Goal: Transaction & Acquisition: Download file/media

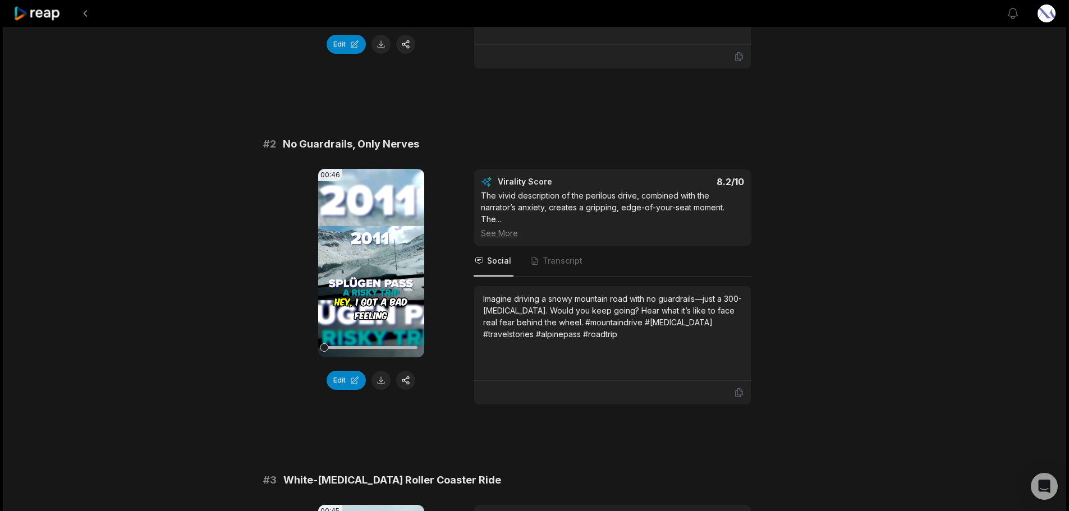
scroll to position [337, 0]
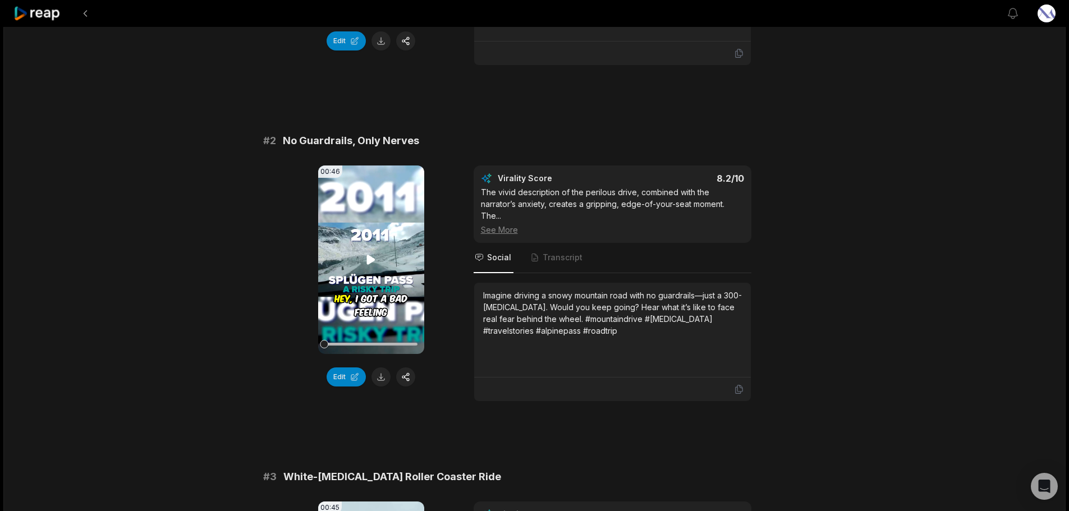
click at [368, 256] on icon at bounding box center [371, 260] width 8 height 10
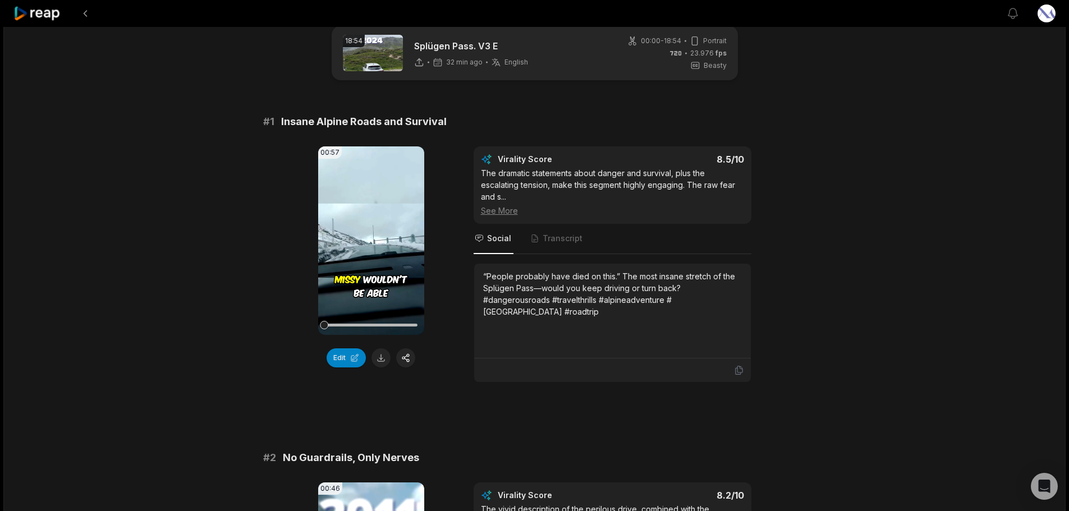
scroll to position [0, 0]
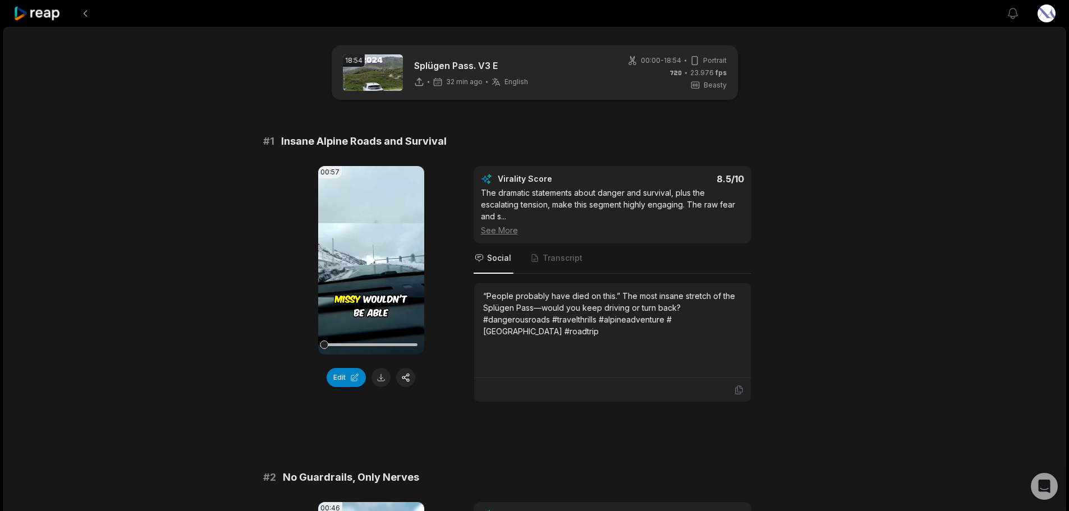
click at [361, 267] on video "Your browser does not support mp4 format." at bounding box center [371, 260] width 106 height 189
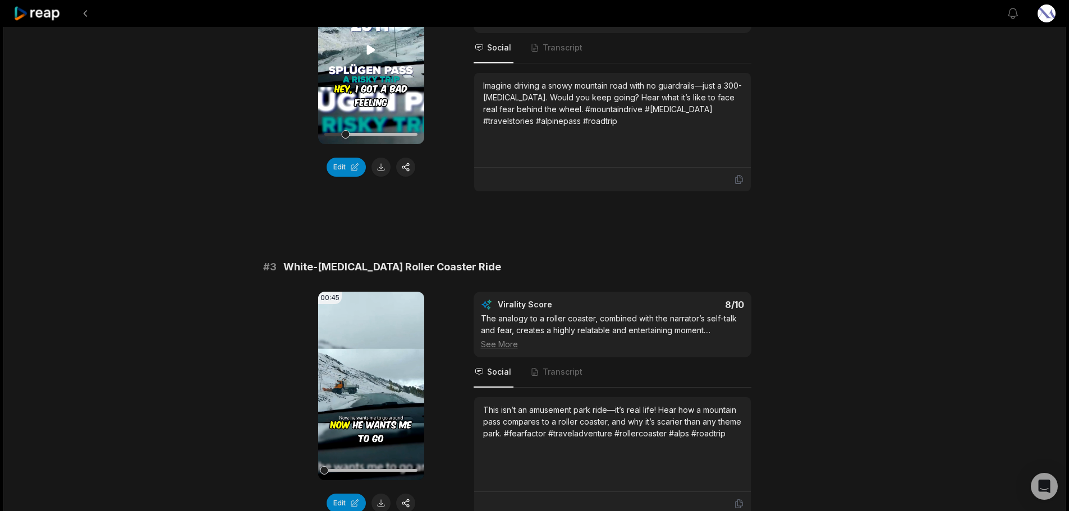
scroll to position [617, 0]
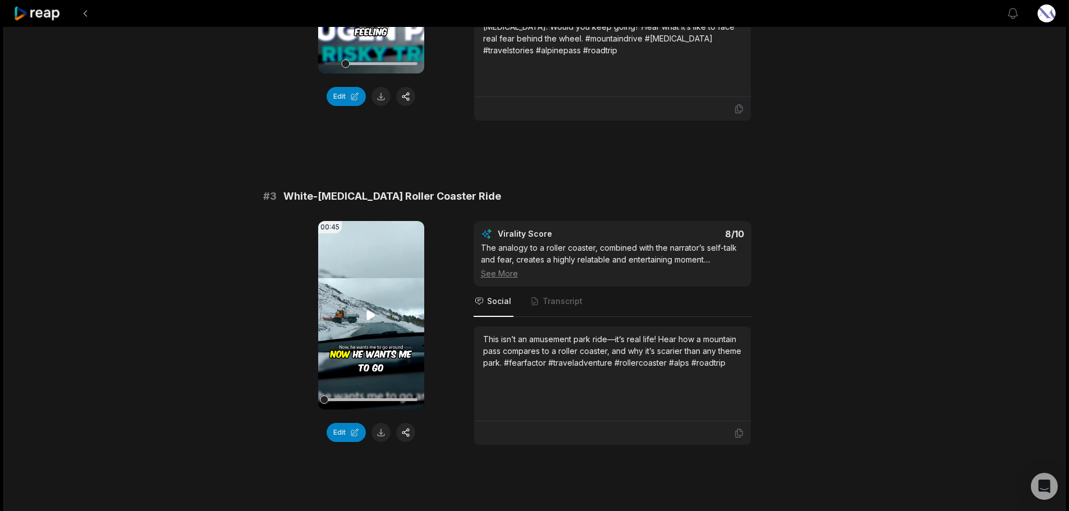
click at [363, 320] on video "Your browser does not support mp4 format." at bounding box center [371, 315] width 106 height 189
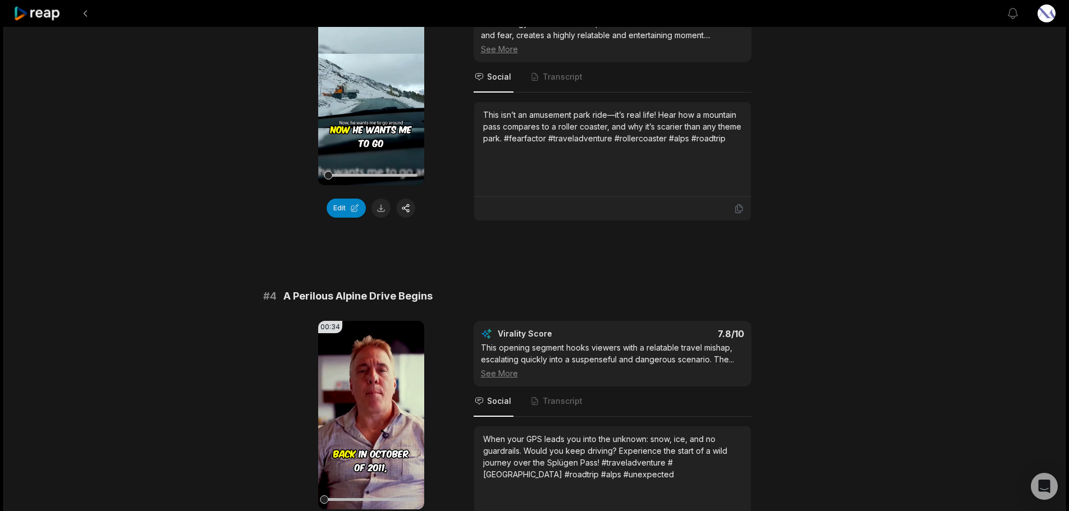
scroll to position [954, 0]
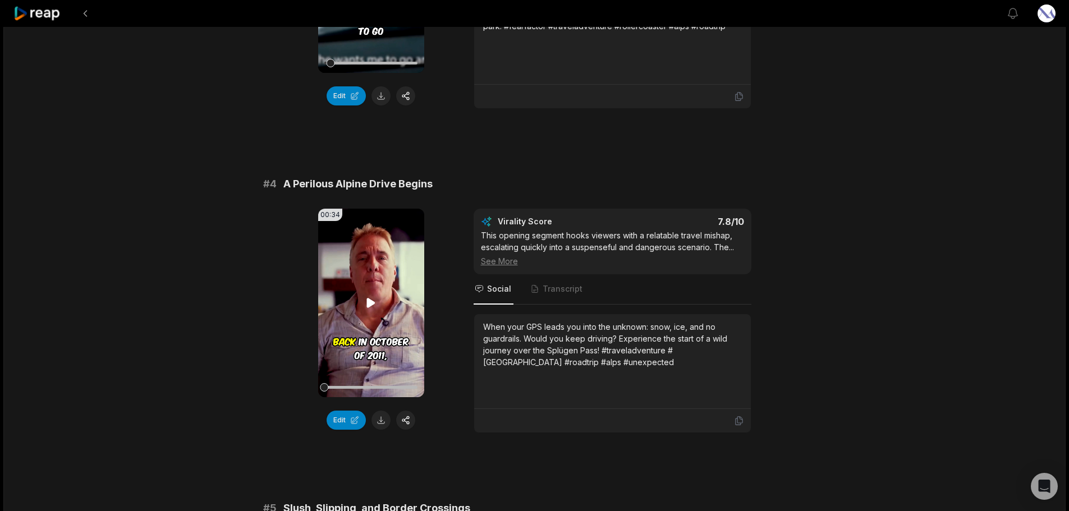
click at [363, 322] on video "Your browser does not support mp4 format." at bounding box center [371, 303] width 106 height 189
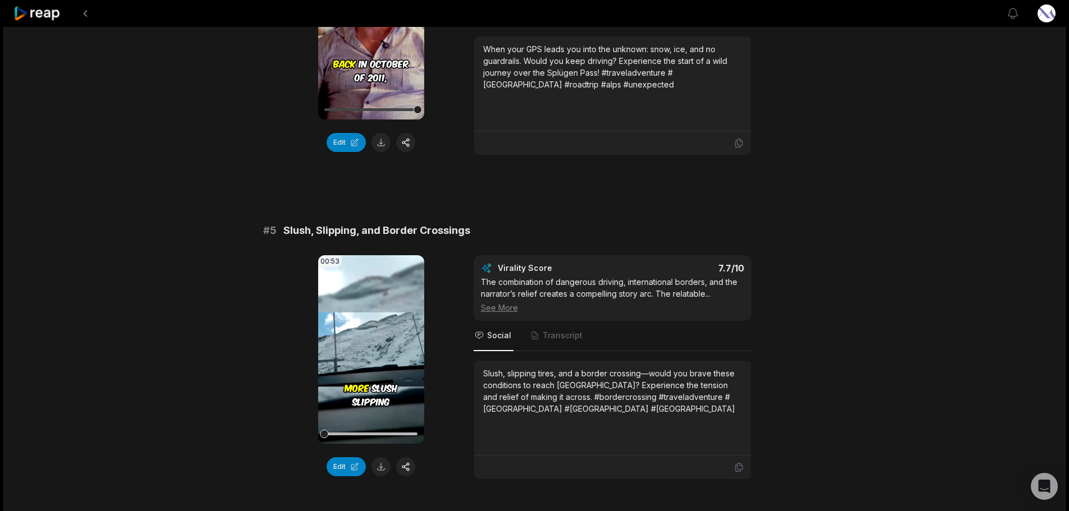
scroll to position [1235, 0]
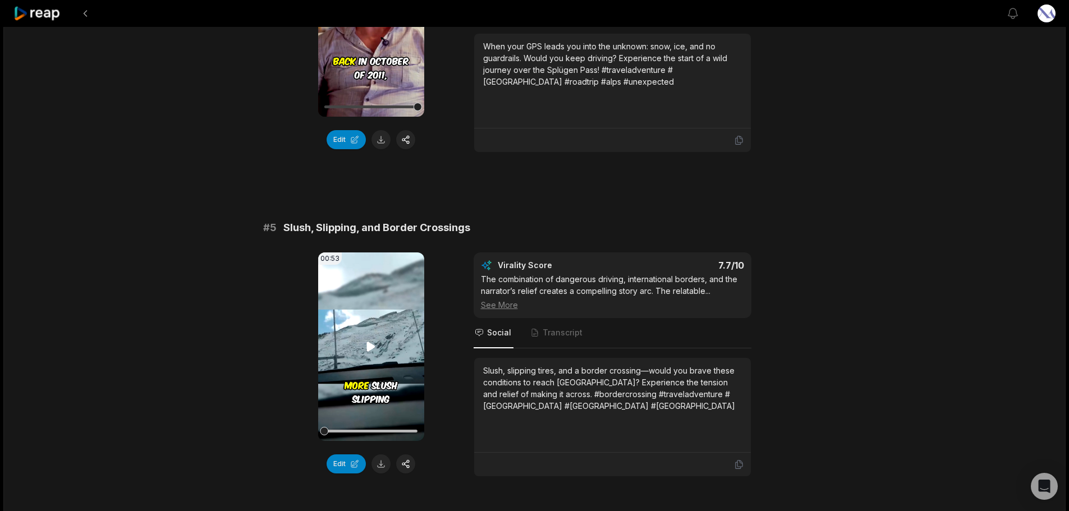
click at [370, 343] on icon at bounding box center [371, 347] width 8 height 10
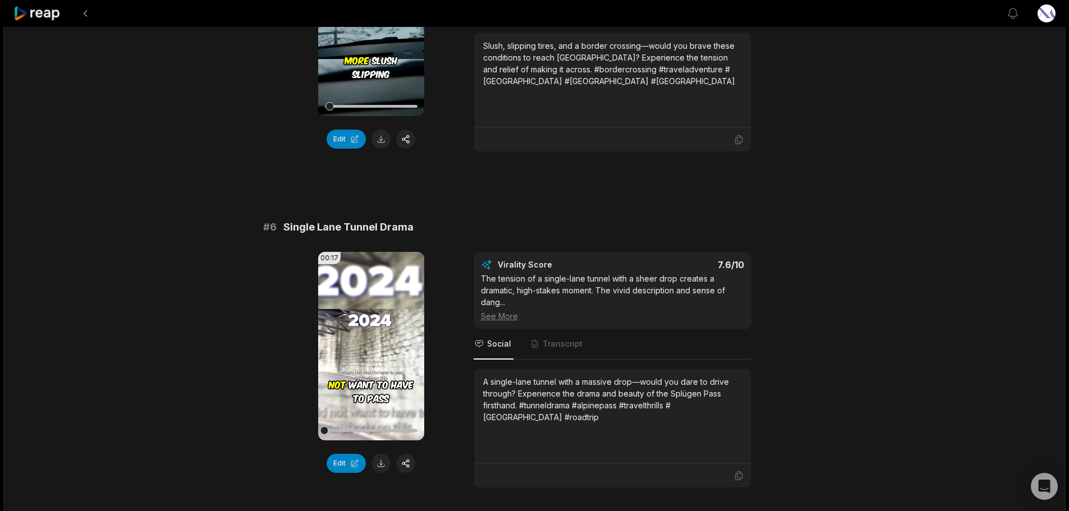
scroll to position [1571, 0]
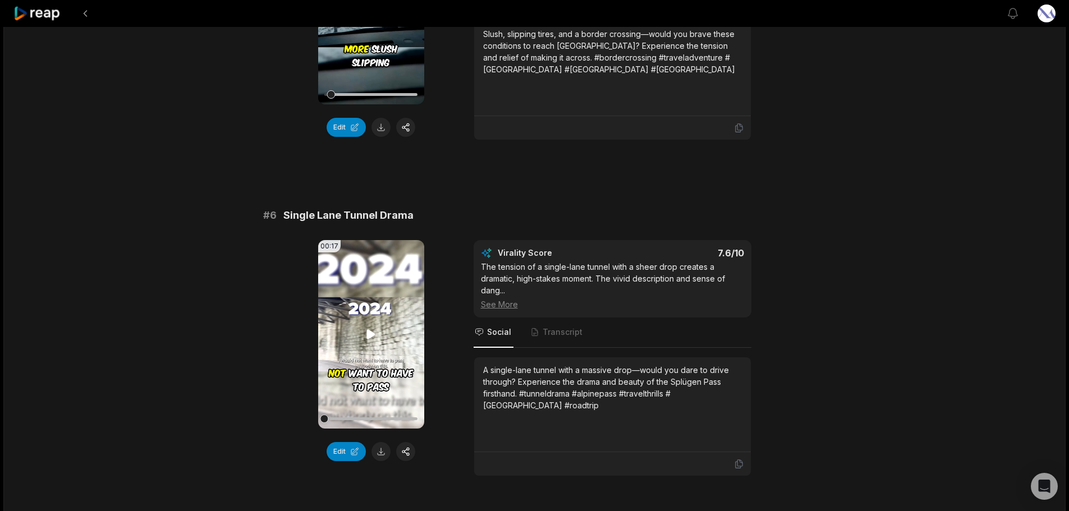
click at [391, 342] on video "Your browser does not support mp4 format." at bounding box center [371, 334] width 106 height 189
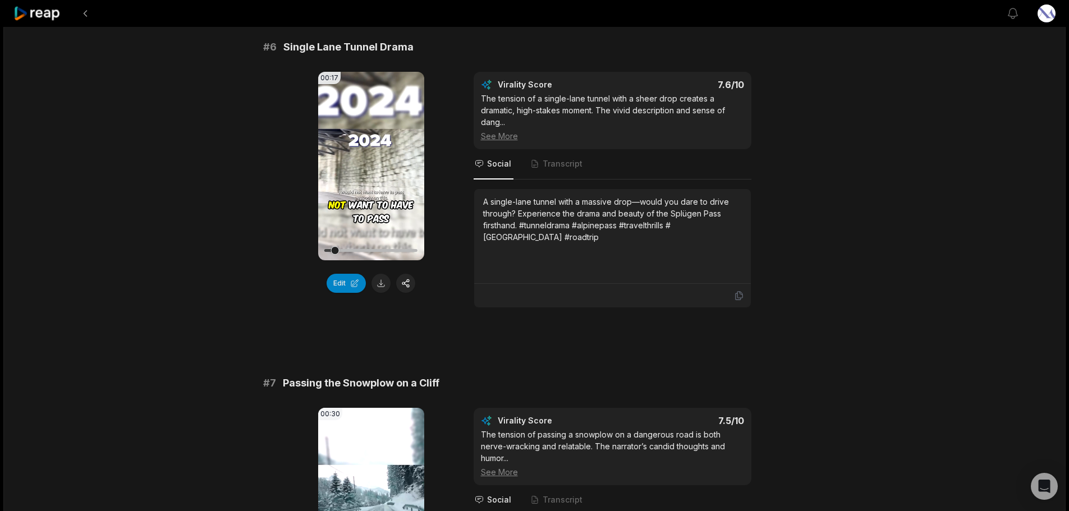
scroll to position [1908, 0]
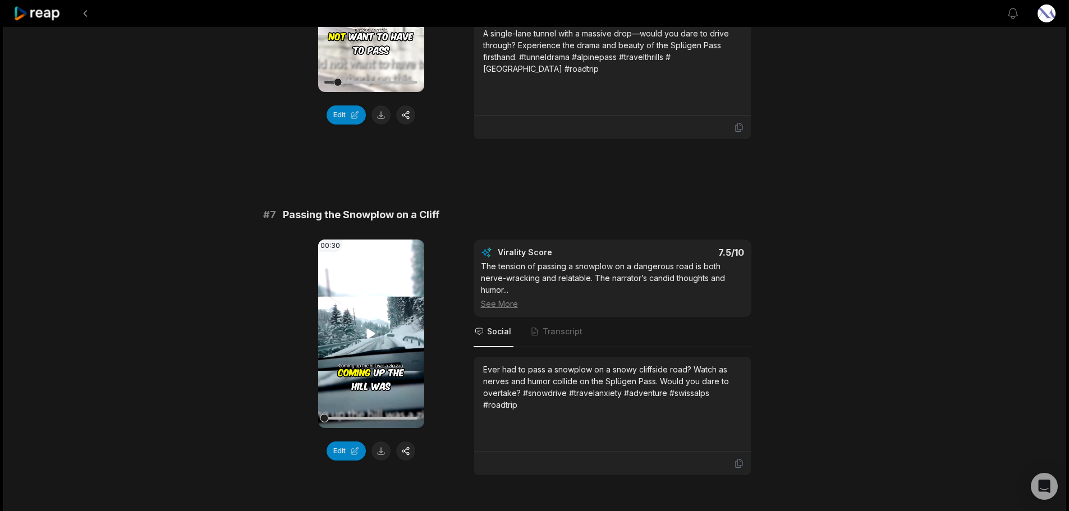
click at [362, 343] on video "Your browser does not support mp4 format." at bounding box center [371, 334] width 106 height 189
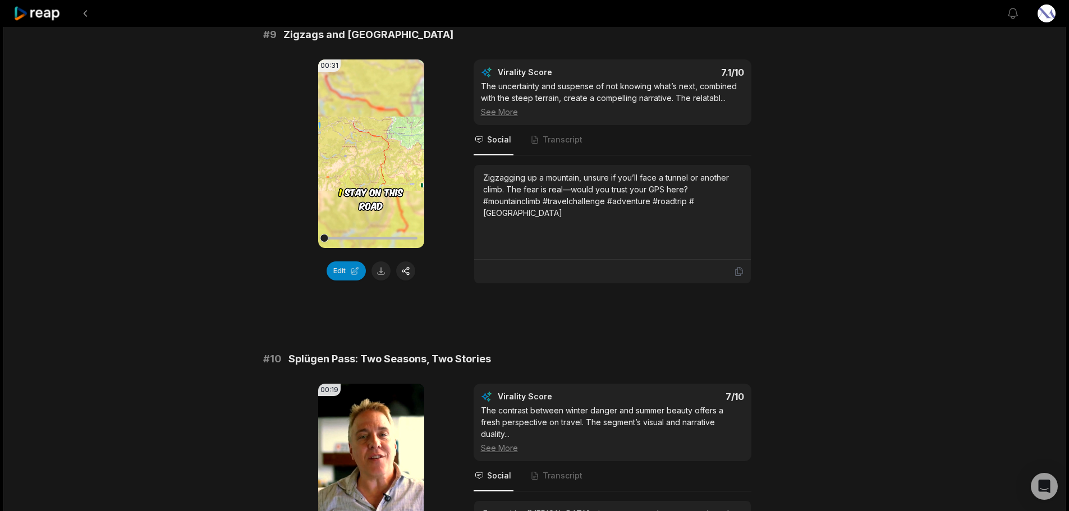
scroll to position [2862, 0]
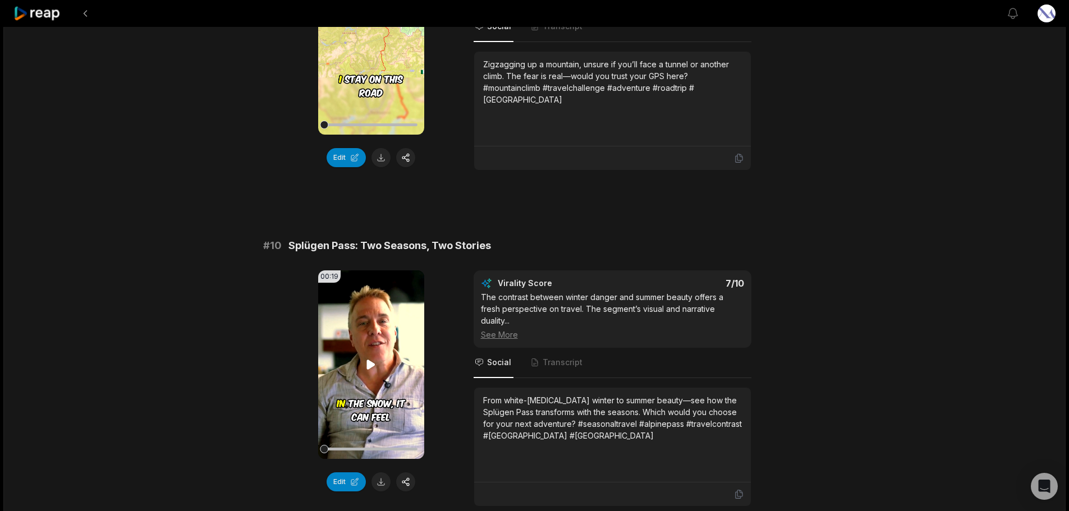
click at [376, 373] on video "Your browser does not support mp4 format." at bounding box center [371, 365] width 106 height 189
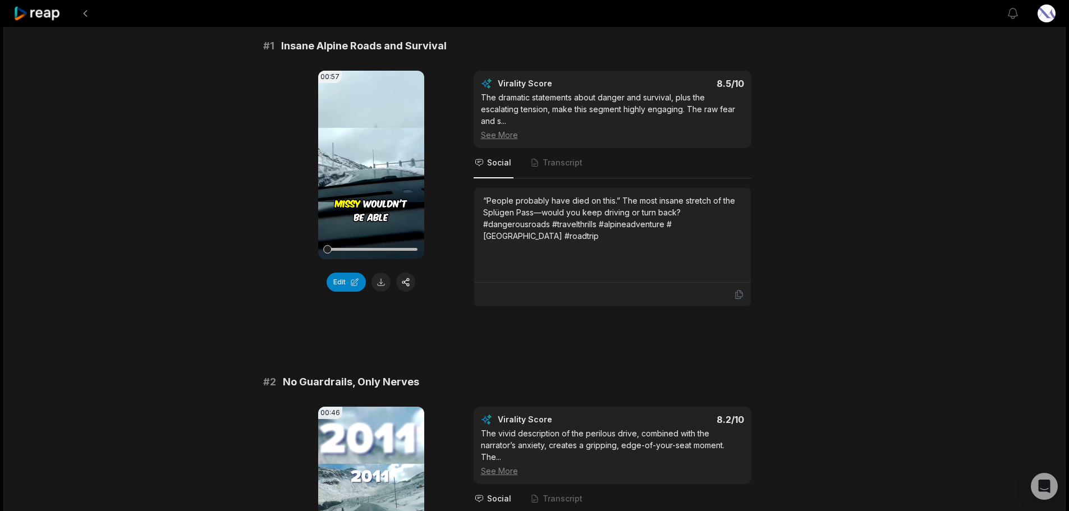
scroll to position [376, 0]
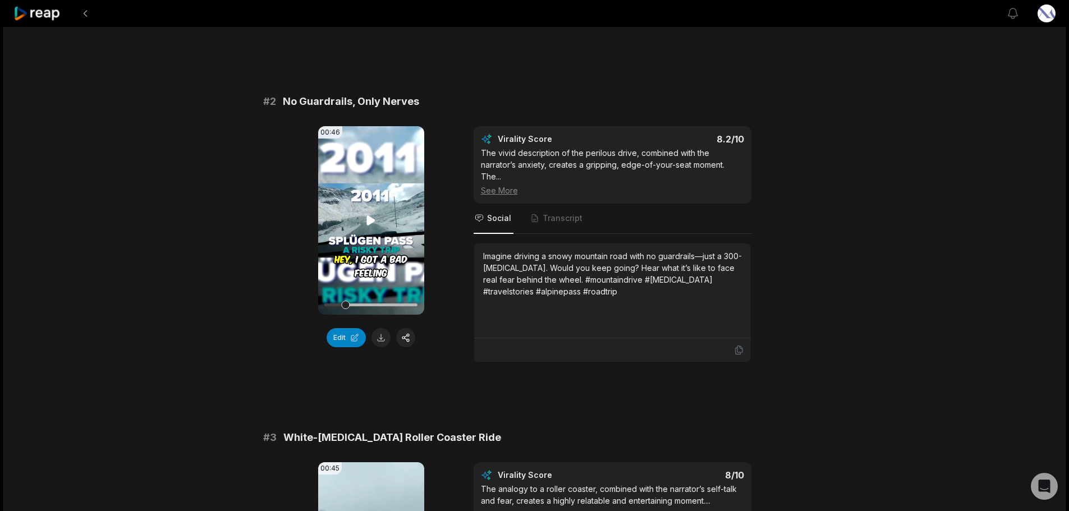
click at [372, 209] on video "Your browser does not support mp4 format." at bounding box center [371, 220] width 106 height 189
drag, startPoint x: 351, startPoint y: 305, endPoint x: 281, endPoint y: 289, distance: 72.0
click at [281, 289] on div "00:46 Your browser does not support mp4 format. Edit Virality Score 8.2 /10 The…" at bounding box center [534, 244] width 543 height 236
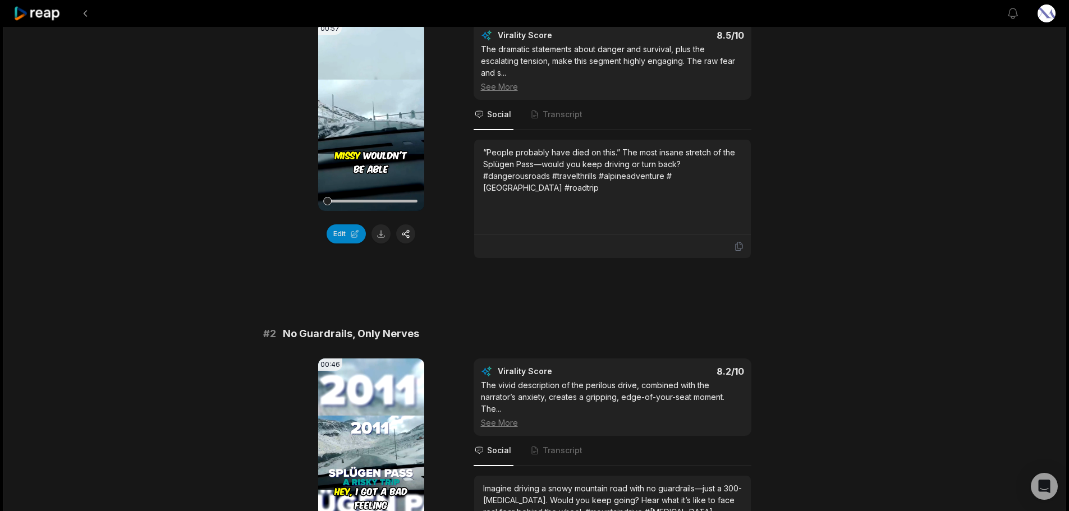
scroll to position [39, 0]
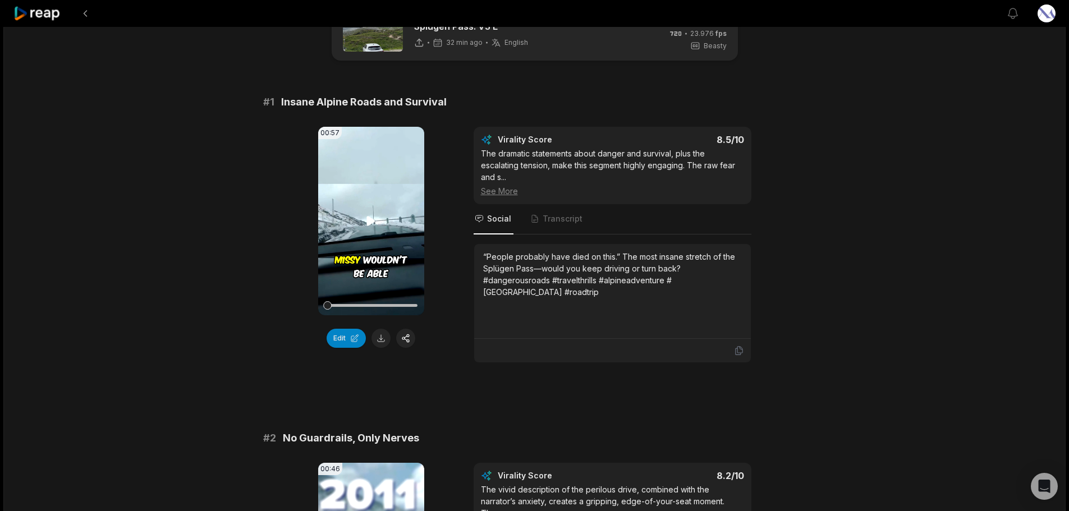
click at [372, 201] on video "Your browser does not support mp4 format." at bounding box center [371, 221] width 106 height 189
click at [382, 339] on button at bounding box center [381, 338] width 19 height 19
click at [369, 221] on icon at bounding box center [371, 220] width 4 height 7
